Goal: Transaction & Acquisition: Purchase product/service

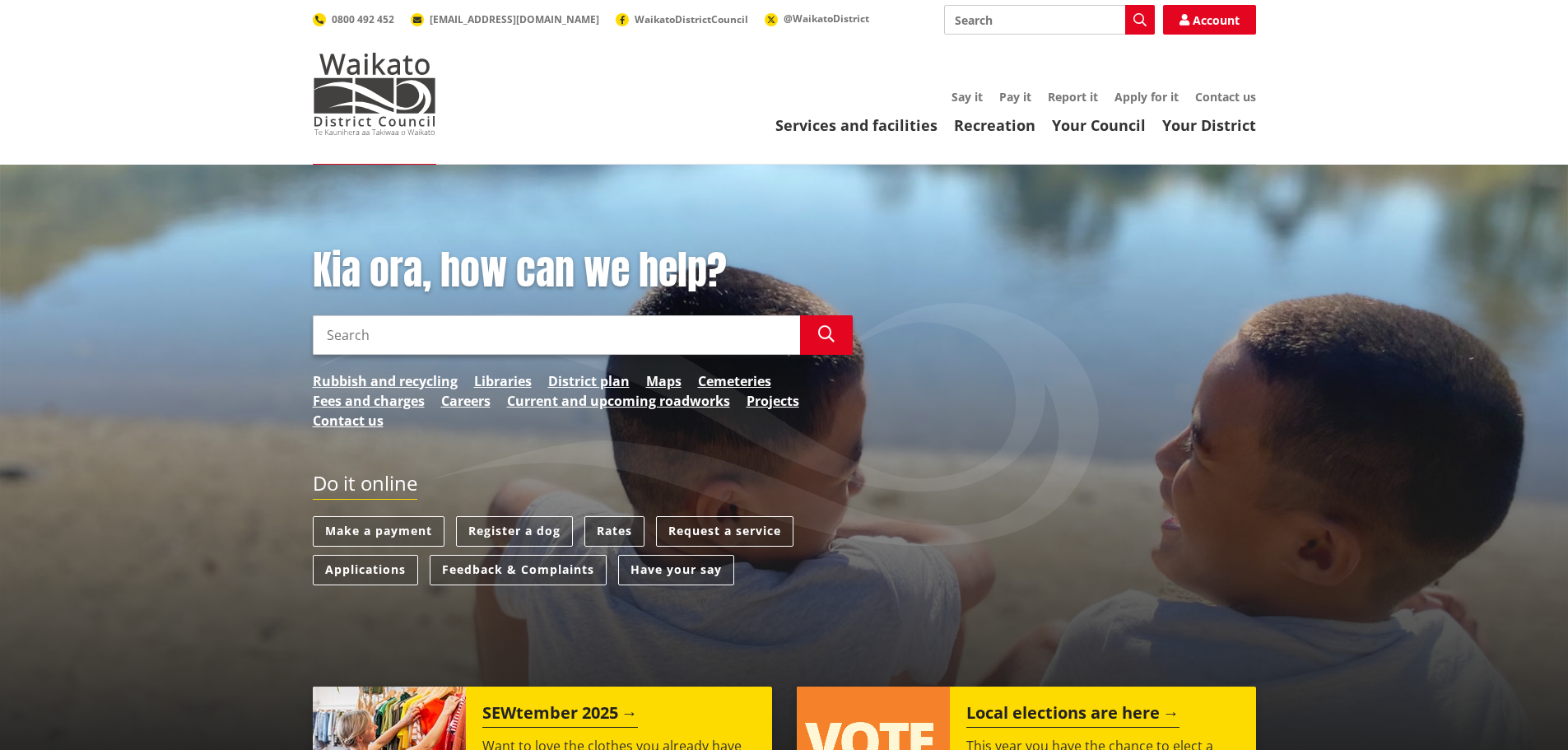
click at [627, 526] on link "Rates" at bounding box center [614, 531] width 60 height 31
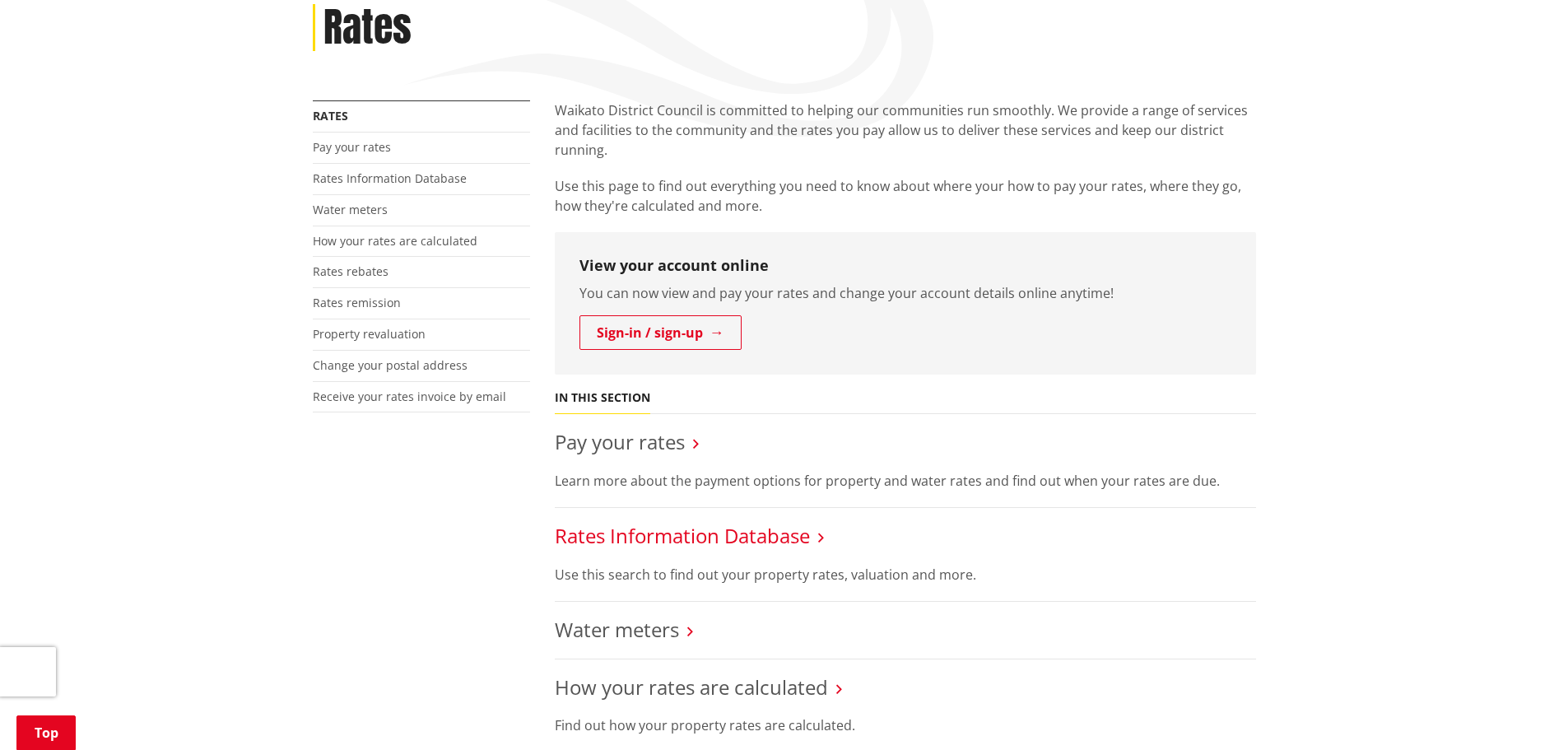
scroll to position [247, 0]
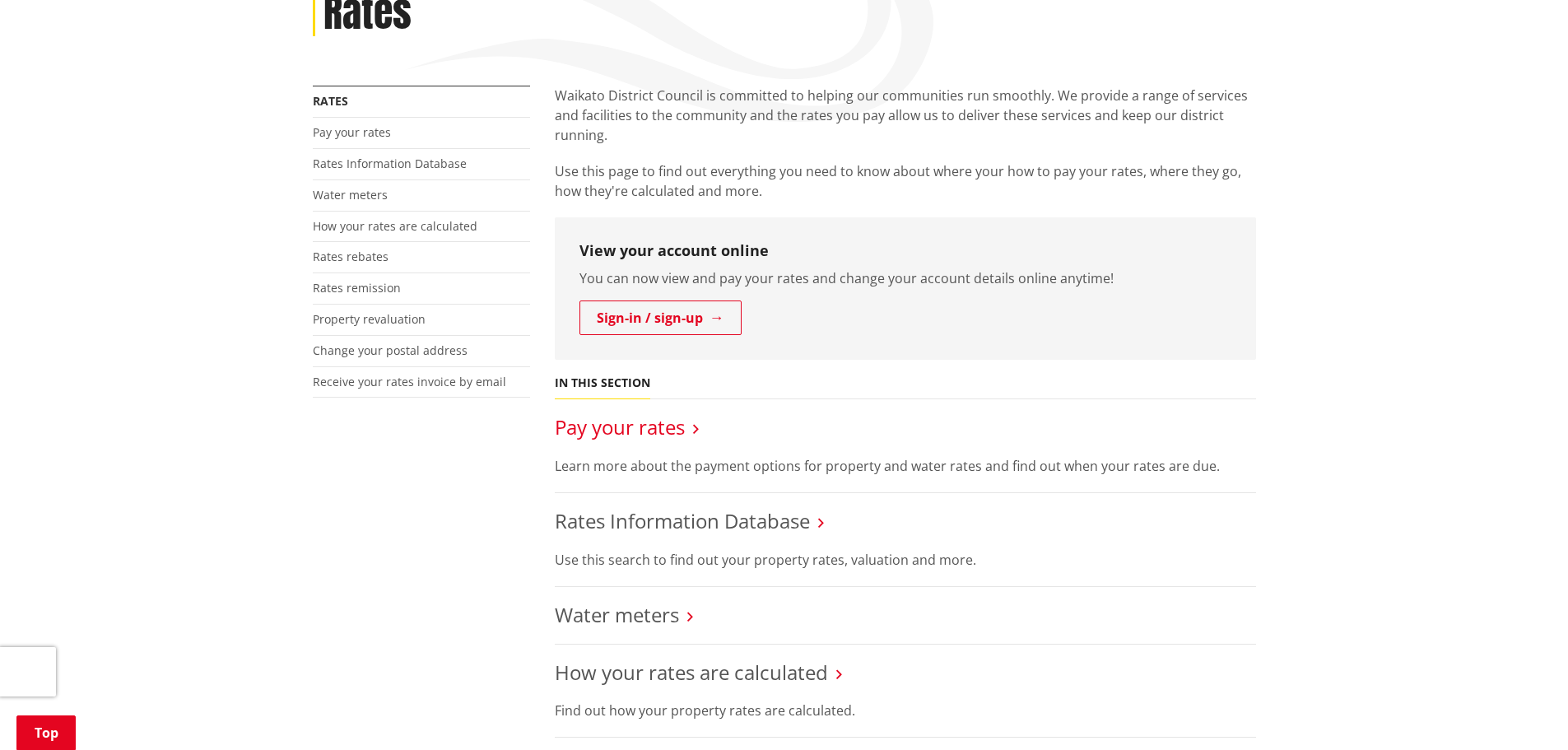
click at [621, 426] on link "Pay your rates" at bounding box center [619, 427] width 130 height 27
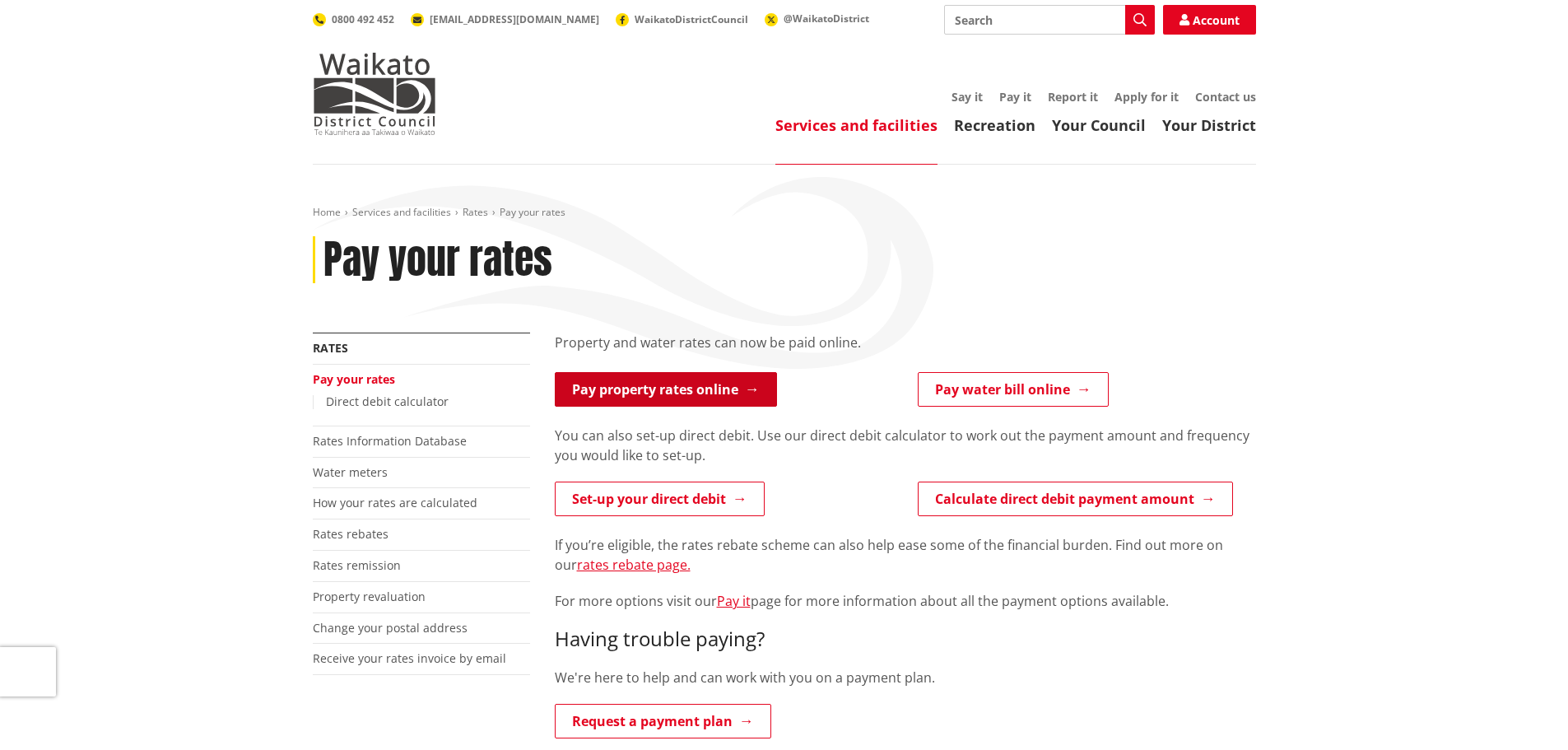
click at [664, 394] on link "Pay property rates online" at bounding box center [665, 389] width 223 height 35
